Goal: Task Accomplishment & Management: Use online tool/utility

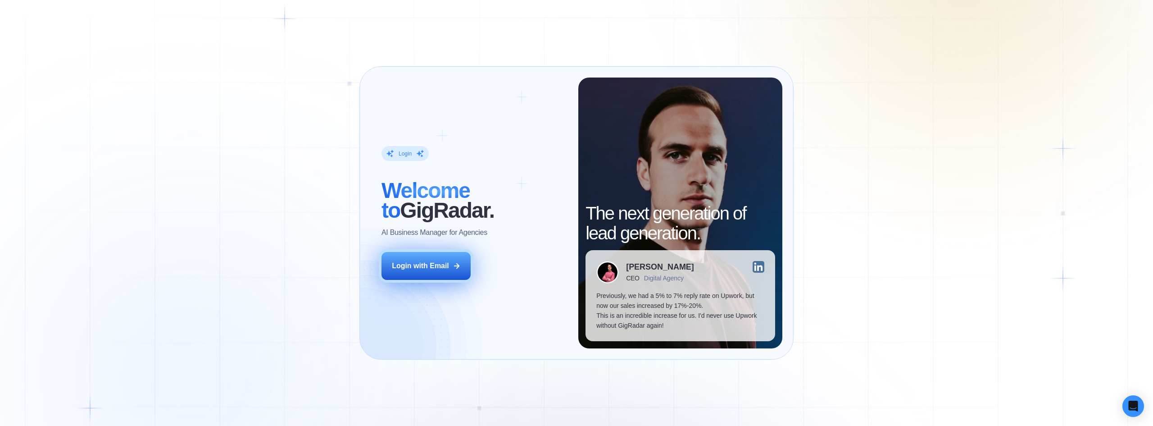
click at [469, 278] on div "Login ‍ Welcome to GigRadar. AI Business Manager for Agencies Login with Email" at bounding box center [475, 212] width 208 height 270
click at [461, 272] on button "Login with Email" at bounding box center [425, 266] width 89 height 28
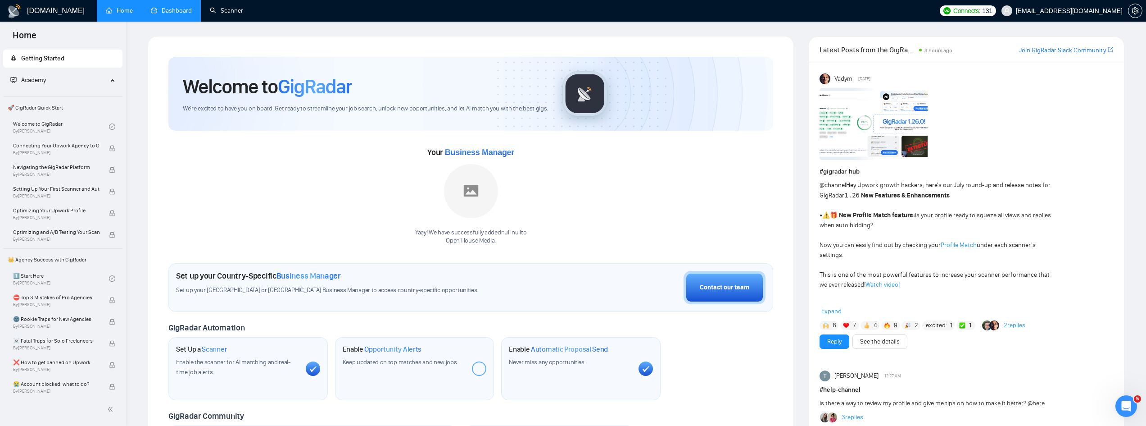
drag, startPoint x: 225, startPoint y: 11, endPoint x: 147, endPoint y: 0, distance: 78.7
click at [224, 11] on link "Scanner" at bounding box center [226, 11] width 33 height 8
